Goal: Complete application form: Complete application form

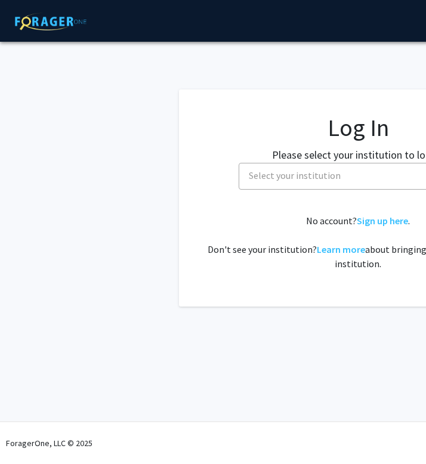
select select
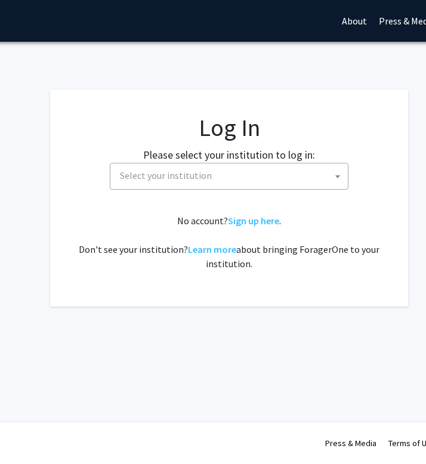
click at [282, 177] on span "Select your institution" at bounding box center [231, 176] width 233 height 24
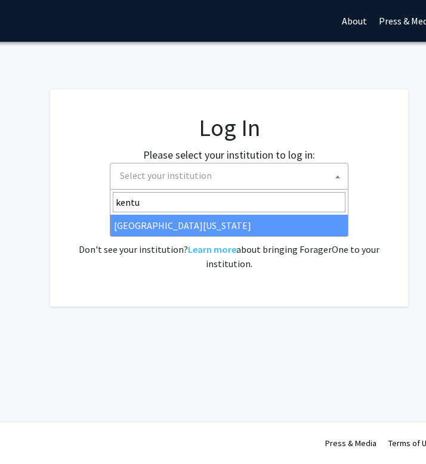
type input "kentu"
select select "13"
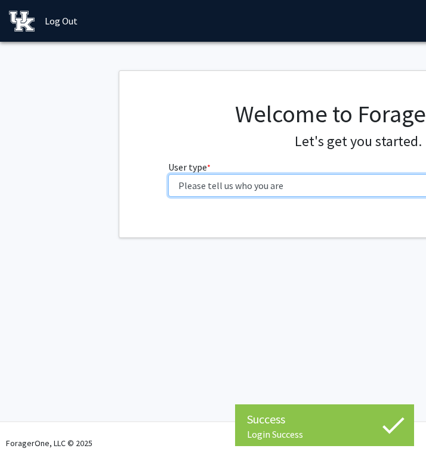
click at [198, 181] on select "Please tell us who you are Undergraduate Student Master's Student Doctoral Cand…" at bounding box center [358, 185] width 380 height 23
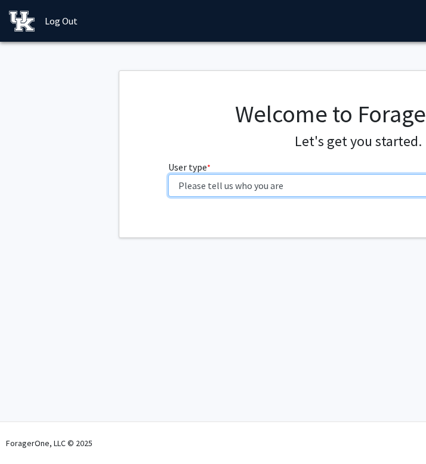
select select "1: undergrad"
click at [168, 174] on select "Please tell us who you are Undergraduate Student Master's Student Doctoral Cand…" at bounding box center [358, 185] width 380 height 23
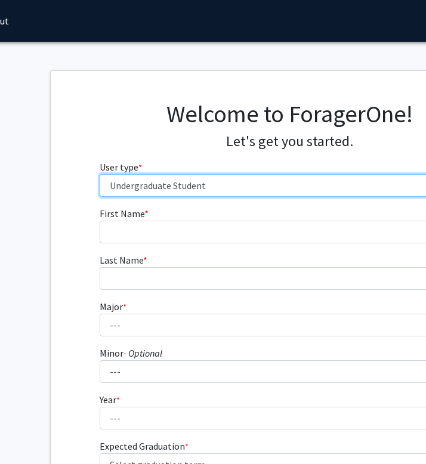
scroll to position [0, 75]
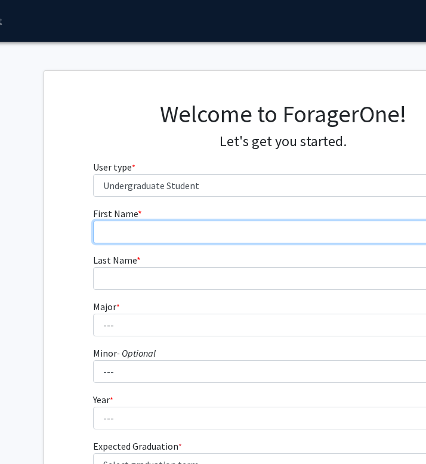
click at [202, 228] on input "First Name * required" at bounding box center [283, 232] width 380 height 23
click at [193, 235] on input "First Name * required" at bounding box center [283, 232] width 380 height 23
type input "[PERSON_NAME]"
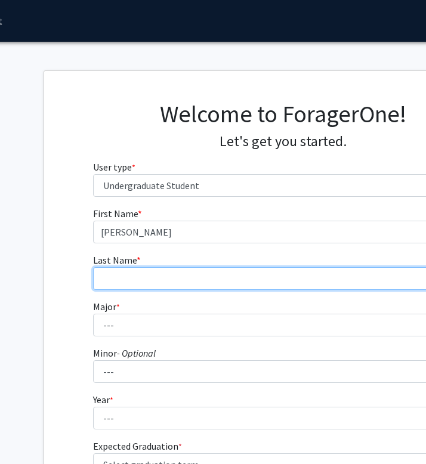
click at [174, 289] on input "Last Name * required" at bounding box center [283, 278] width 380 height 23
type input "s"
type input "[PERSON_NAME]"
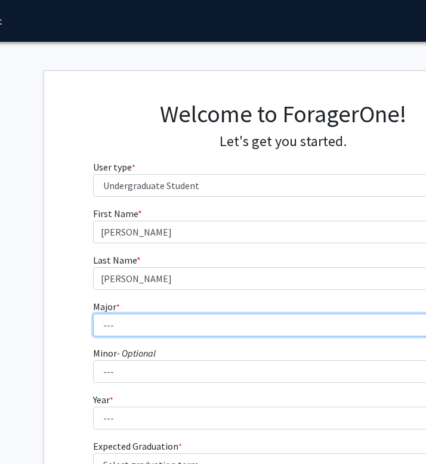
click at [155, 332] on select "--- Accounting Aerospace Engineering African American & Africana Studies Agricu…" at bounding box center [283, 325] width 380 height 23
select select "16: 853"
click at [93, 314] on select "--- Accounting Aerospace Engineering African American & Africana Studies Agricu…" at bounding box center [283, 325] width 380 height 23
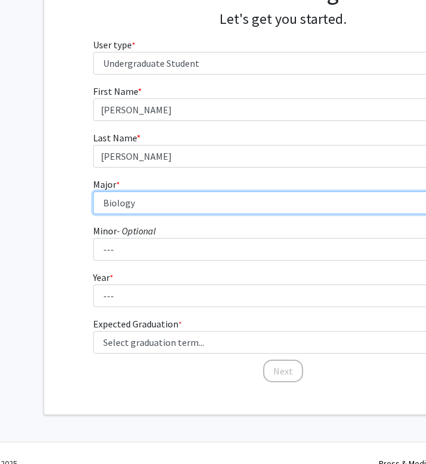
scroll to position [123, 75]
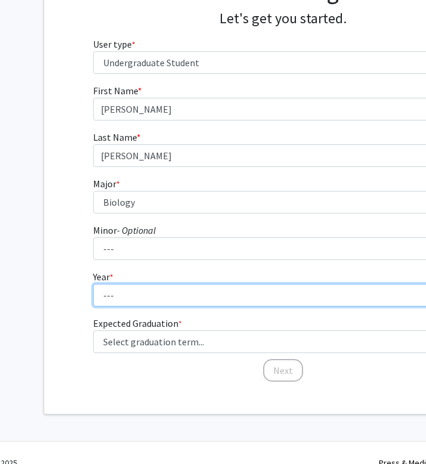
click at [173, 289] on select "--- First-year Sophomore Junior Senior Postbaccalaureate Certificate" at bounding box center [283, 295] width 380 height 23
click at [93, 284] on select "--- First-year Sophomore Junior Senior Postbaccalaureate Certificate" at bounding box center [283, 295] width 380 height 23
click at [159, 298] on select "--- First-year Sophomore Junior Senior Postbaccalaureate Certificate" at bounding box center [283, 295] width 380 height 23
select select "3: junior"
click at [93, 284] on select "--- First-year Sophomore Junior Senior Postbaccalaureate Certificate" at bounding box center [283, 295] width 380 height 23
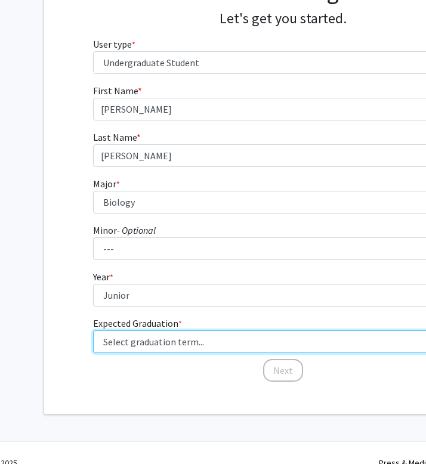
click at [161, 332] on select "Select graduation term... Spring 2025 Summer 2025 Fall 2025 Winter 2025 Spring …" at bounding box center [283, 342] width 380 height 23
select select "9: spring_2027"
click at [93, 331] on select "Select graduation term... Spring 2025 Summer 2025 Fall 2025 Winter 2025 Spring …" at bounding box center [283, 342] width 380 height 23
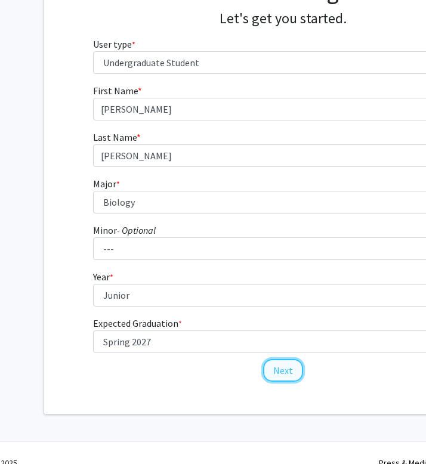
click at [286, 372] on button "Next" at bounding box center [283, 370] width 40 height 23
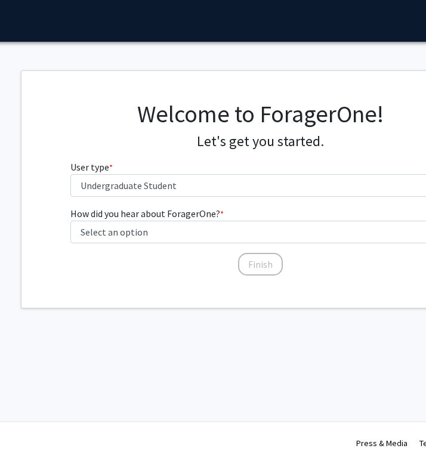
scroll to position [0, 99]
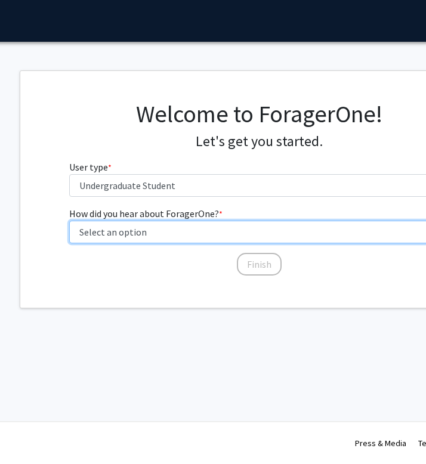
click at [159, 227] on select "Select an option Peer/student recommendation Faculty/staff recommendation Unive…" at bounding box center [259, 232] width 380 height 23
select select "1: peer_recommendation"
click at [69, 221] on select "Select an option Peer/student recommendation Faculty/staff recommendation Unive…" at bounding box center [259, 232] width 380 height 23
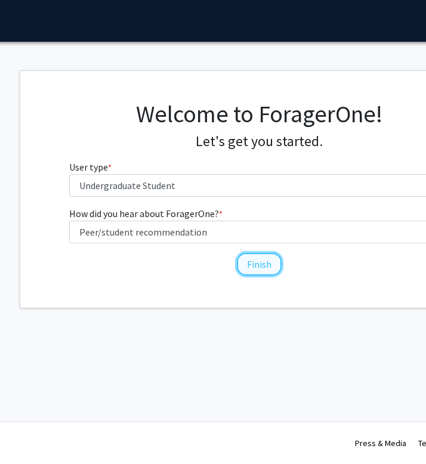
click at [264, 260] on button "Finish" at bounding box center [259, 264] width 45 height 23
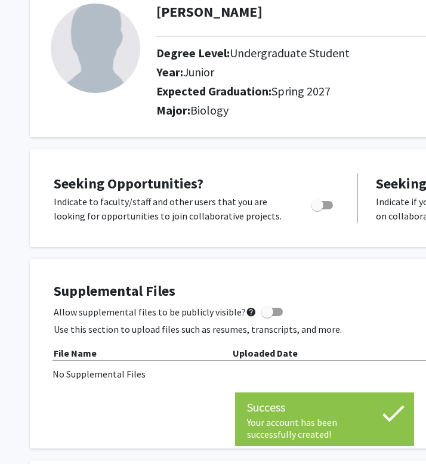
scroll to position [76, 0]
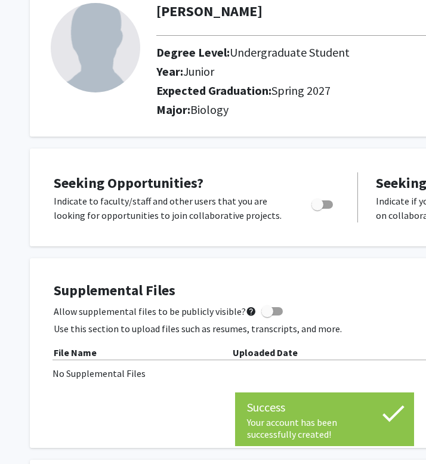
click at [320, 203] on span "Toggle" at bounding box center [318, 205] width 12 height 12
click at [318, 209] on input "Are you actively seeking opportunities?" at bounding box center [317, 209] width 1 height 1
checkbox input "true"
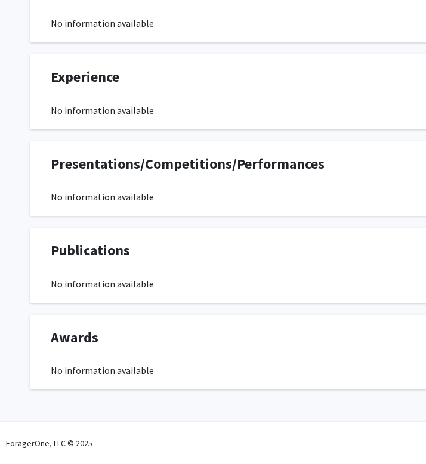
scroll to position [0, 0]
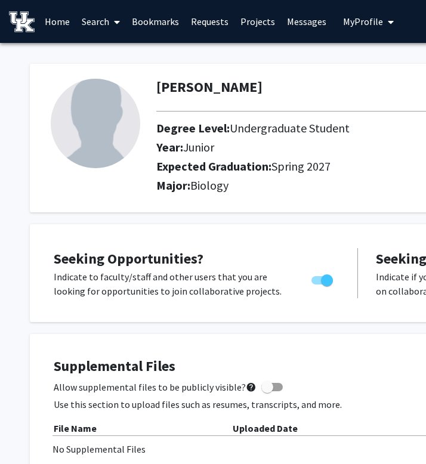
click at [253, 19] on link "Projects" at bounding box center [258, 22] width 47 height 42
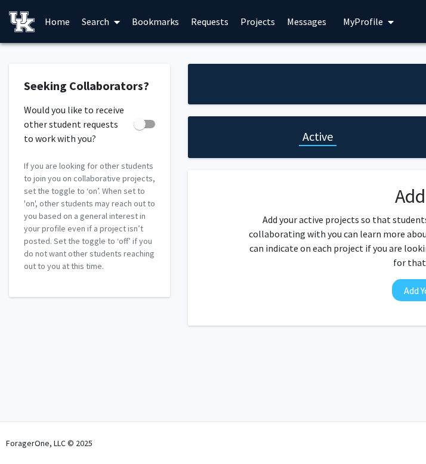
click at [63, 21] on link "Home" at bounding box center [57, 22] width 37 height 42
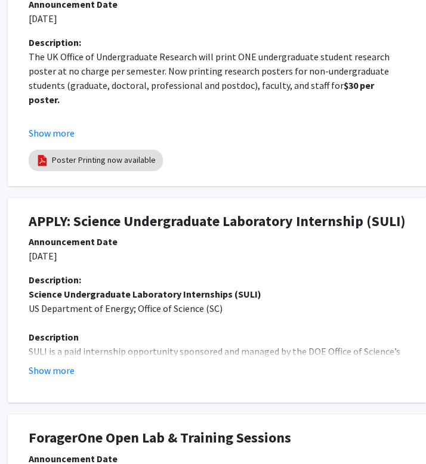
scroll to position [422, 250]
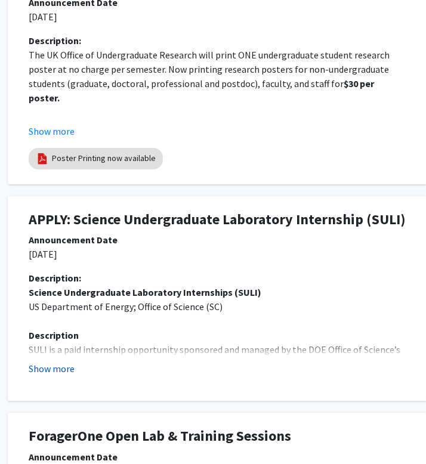
click at [58, 367] on button "Show more" at bounding box center [52, 369] width 46 height 14
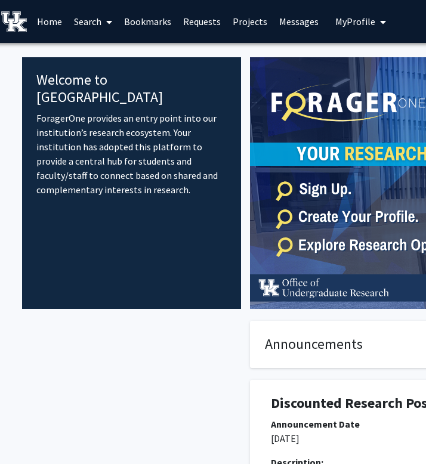
scroll to position [0, 33]
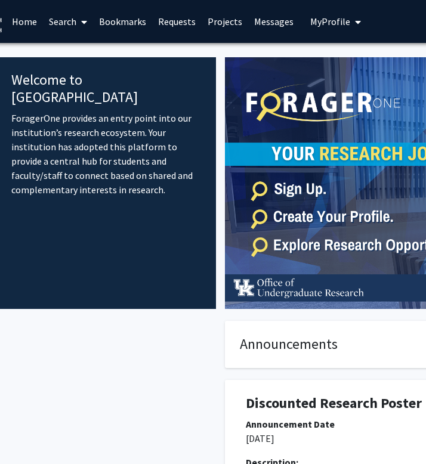
click at [79, 21] on span at bounding box center [81, 22] width 11 height 42
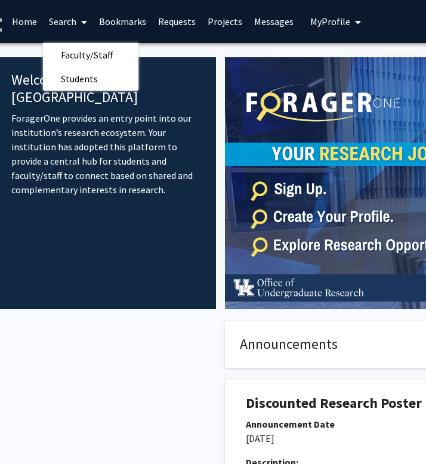
click at [79, 21] on span at bounding box center [81, 22] width 11 height 42
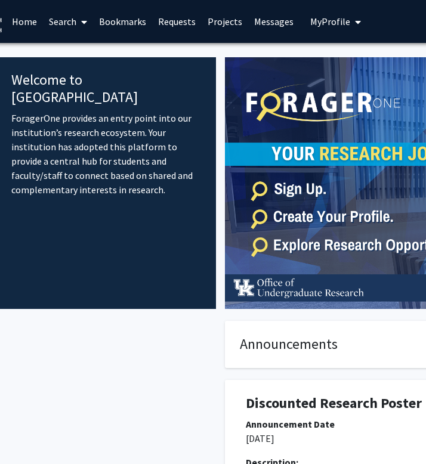
click at [79, 26] on span at bounding box center [81, 22] width 11 height 42
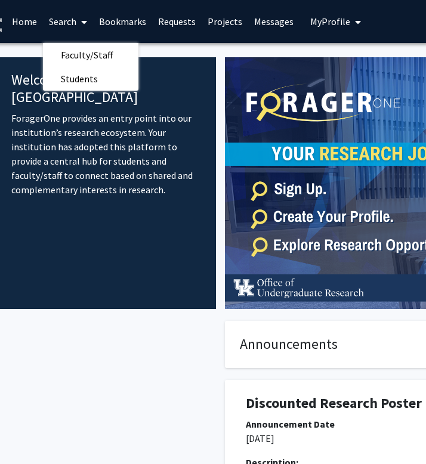
click at [79, 26] on span at bounding box center [81, 22] width 11 height 42
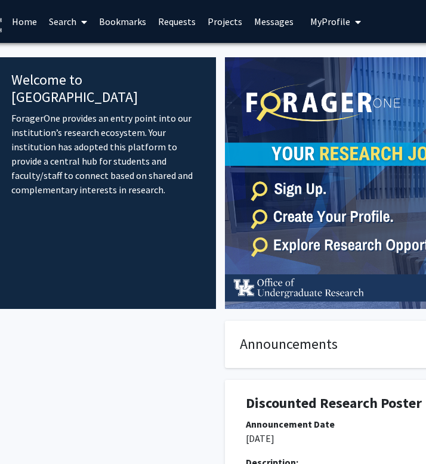
scroll to position [0, 0]
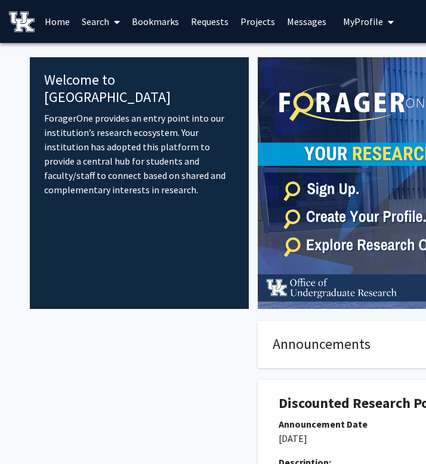
click at [60, 24] on link "Home" at bounding box center [57, 22] width 37 height 42
click at [107, 17] on link "Search" at bounding box center [101, 22] width 50 height 42
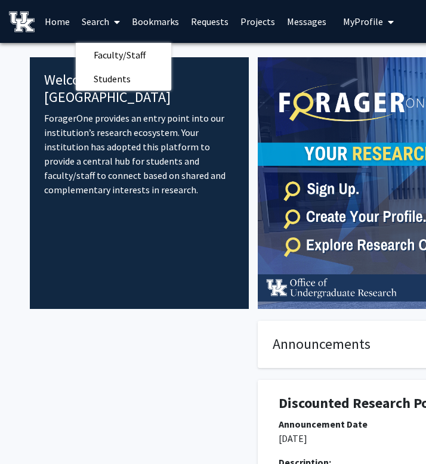
click at [145, 20] on link "Bookmarks" at bounding box center [155, 22] width 59 height 42
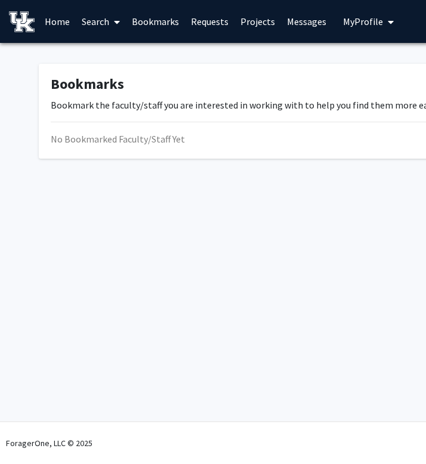
click at [199, 17] on link "Requests" at bounding box center [210, 22] width 50 height 42
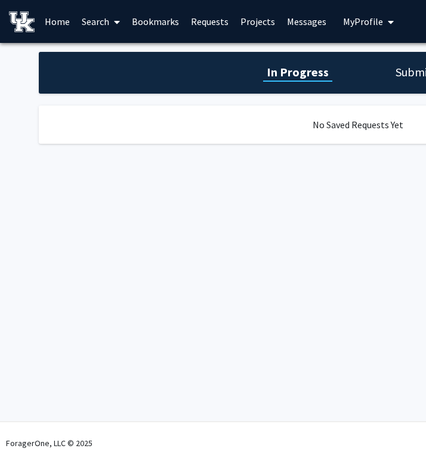
click at [246, 22] on link "Projects" at bounding box center [258, 22] width 47 height 42
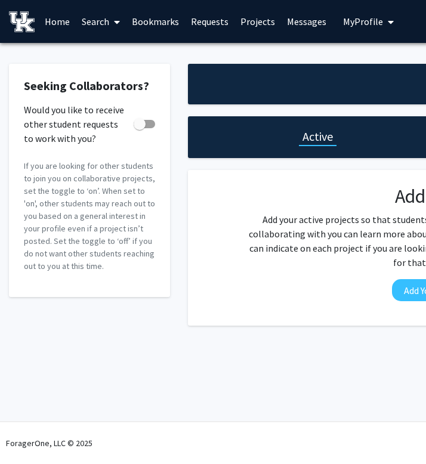
click at [297, 26] on link "Messages" at bounding box center [306, 22] width 51 height 42
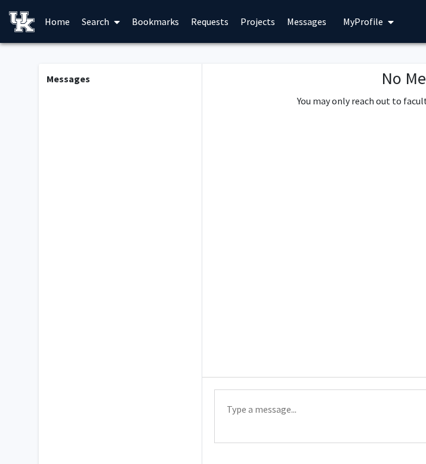
click at [56, 15] on link "Home" at bounding box center [57, 22] width 37 height 42
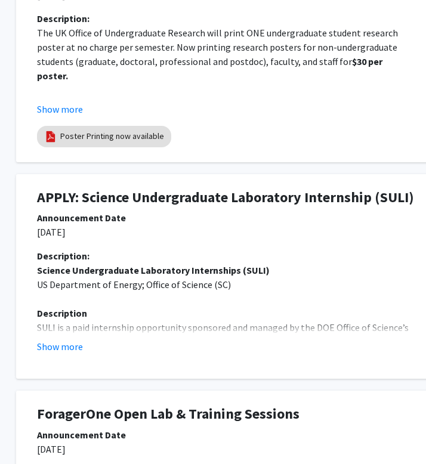
scroll to position [698, 242]
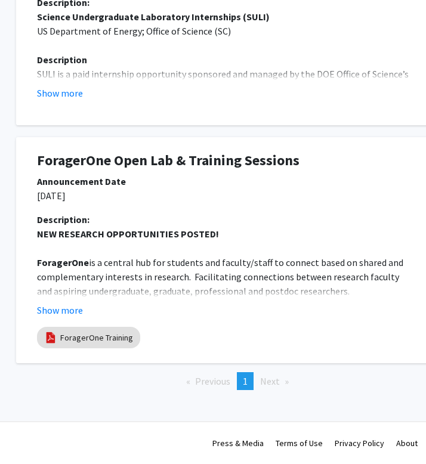
click at [273, 381] on span "Next page" at bounding box center [270, 381] width 20 height 12
click at [63, 313] on button "Show more" at bounding box center [60, 310] width 46 height 14
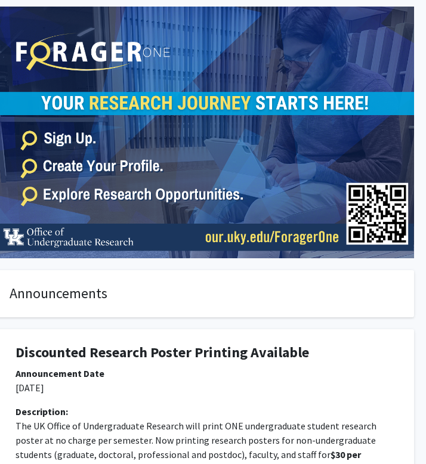
scroll to position [0, 263]
